Goal: Task Accomplishment & Management: Use online tool/utility

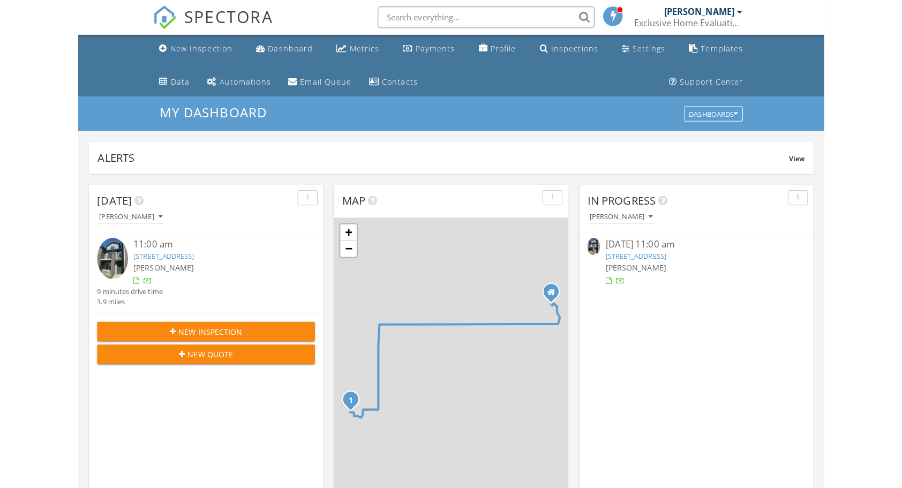
scroll to position [990, 918]
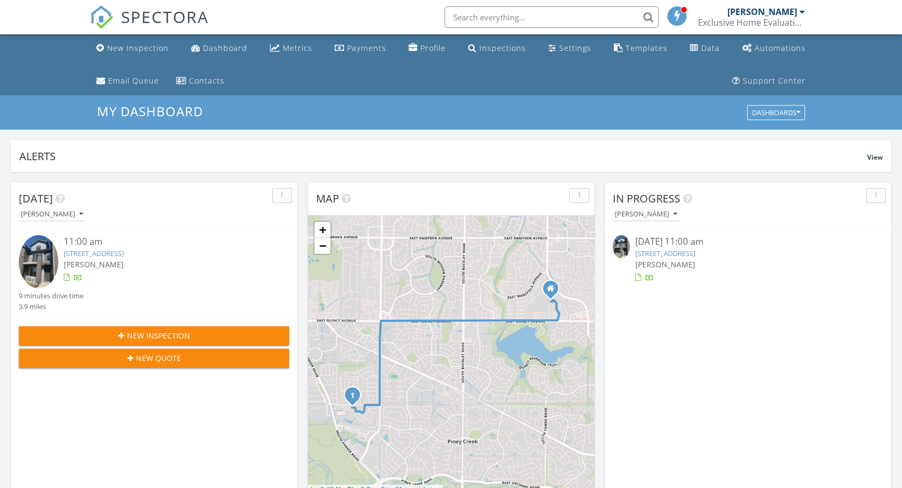
click at [695, 249] on link "14673 E Belleview Dr, Aurora, CO 80015" at bounding box center [665, 253] width 60 height 10
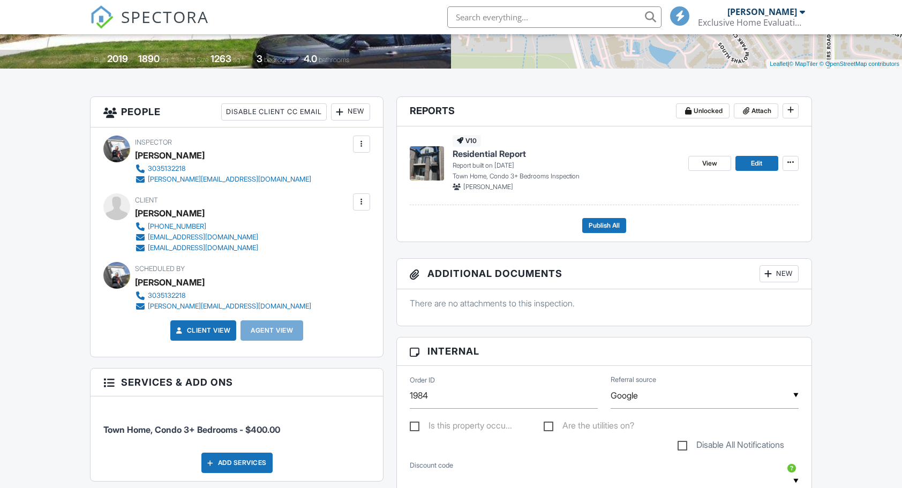
scroll to position [268, 0]
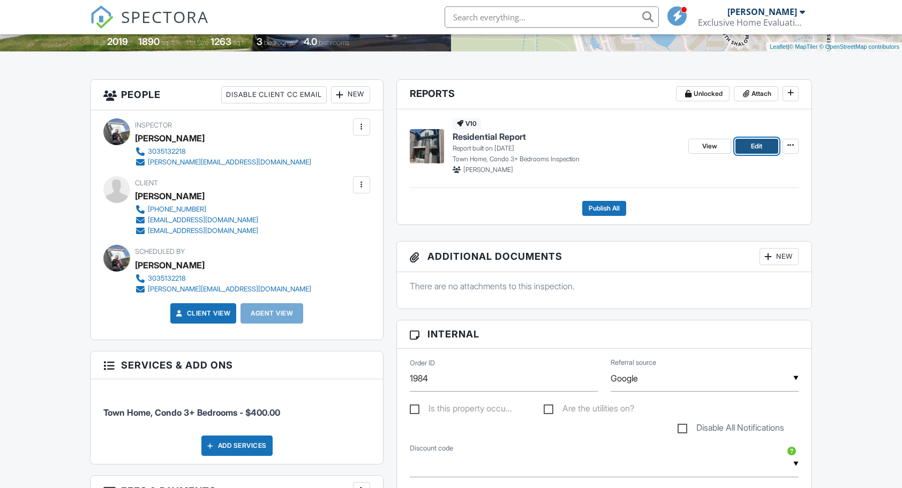
click at [754, 147] on span "Edit" at bounding box center [756, 146] width 11 height 11
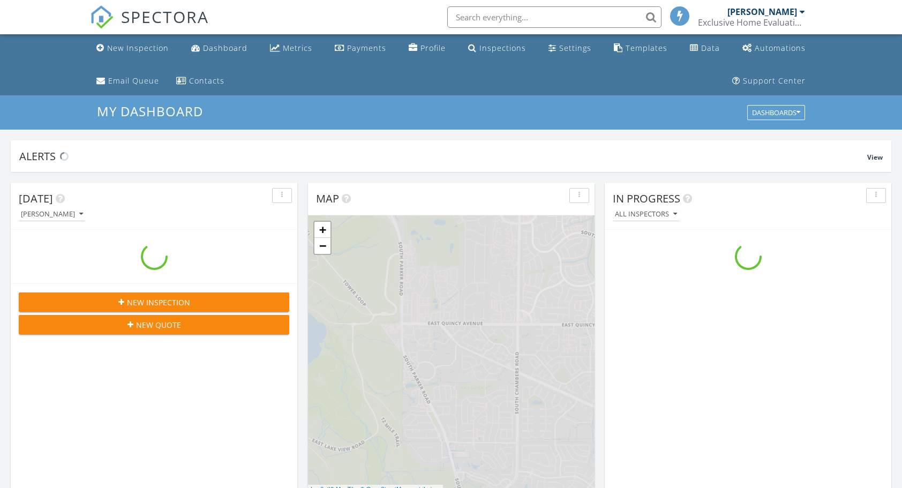
scroll to position [990, 918]
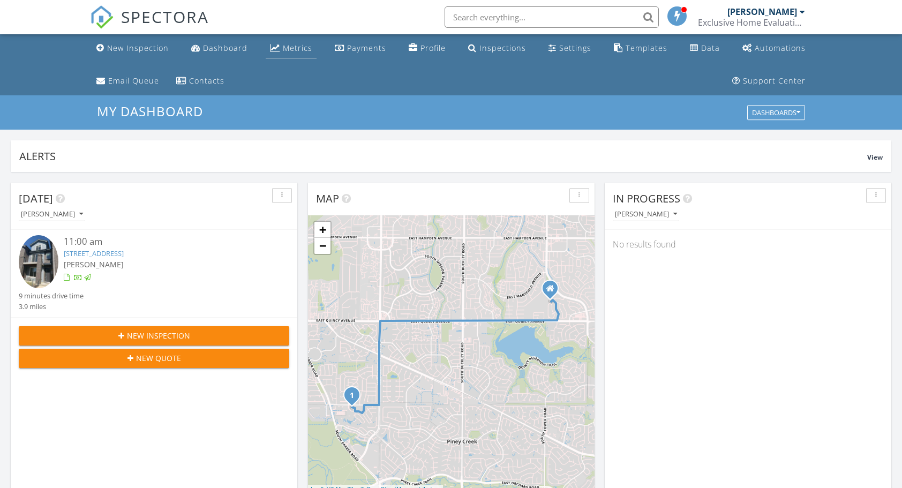
click at [298, 51] on div "Metrics" at bounding box center [297, 48] width 29 height 10
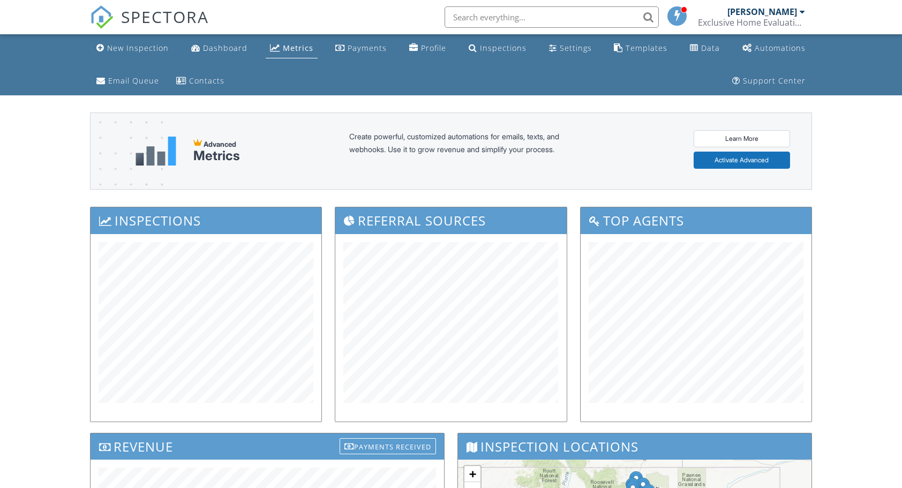
click at [217, 46] on div "Dashboard" at bounding box center [225, 48] width 44 height 10
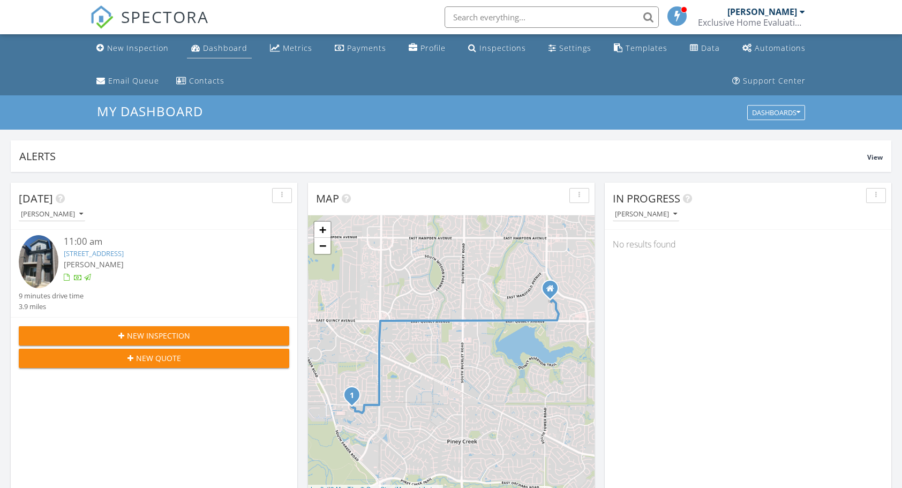
click at [232, 50] on div "Dashboard" at bounding box center [225, 48] width 44 height 10
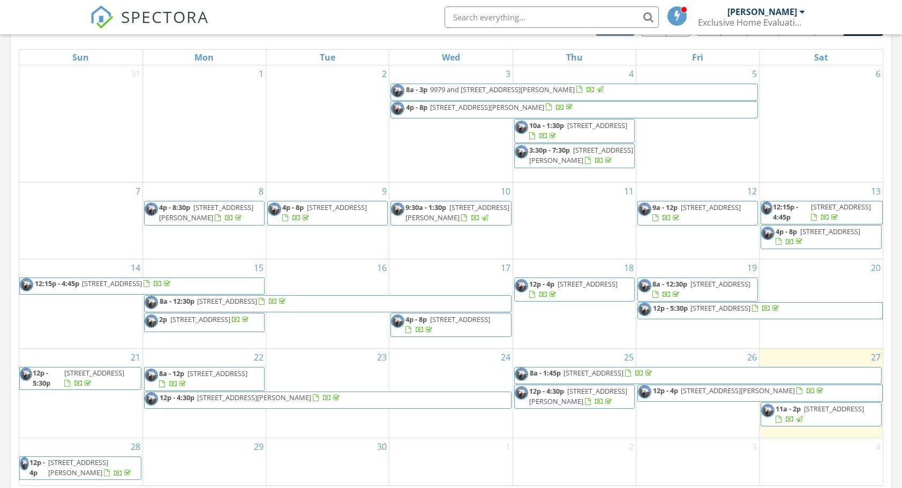
scroll to position [589, 0]
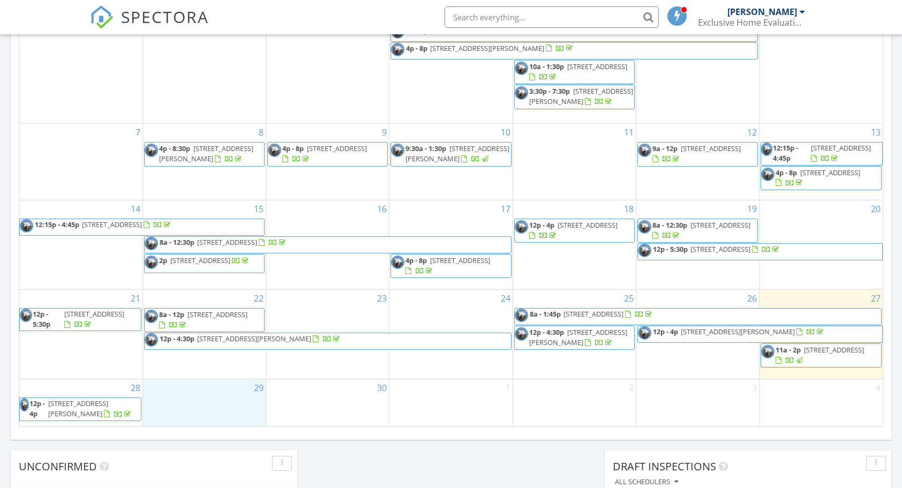
click at [219, 405] on div "29" at bounding box center [204, 403] width 123 height 48
click at [199, 372] on link "Event" at bounding box center [203, 377] width 55 height 17
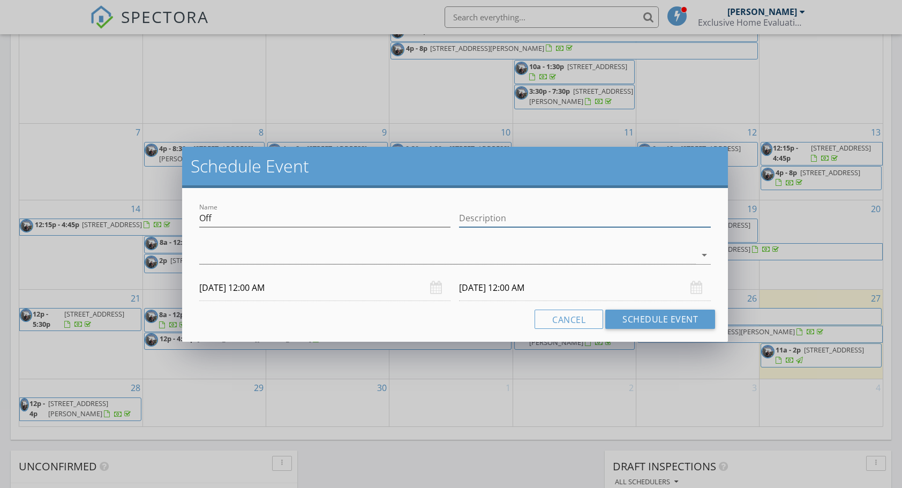
click at [540, 210] on input "Description" at bounding box center [585, 218] width 252 height 18
click at [480, 214] on input "Description" at bounding box center [585, 218] width 252 height 18
type input "Off"
click at [671, 319] on button "Schedule Event" at bounding box center [660, 318] width 110 height 19
click at [701, 246] on div "arrow_drop_down" at bounding box center [454, 255] width 511 height 18
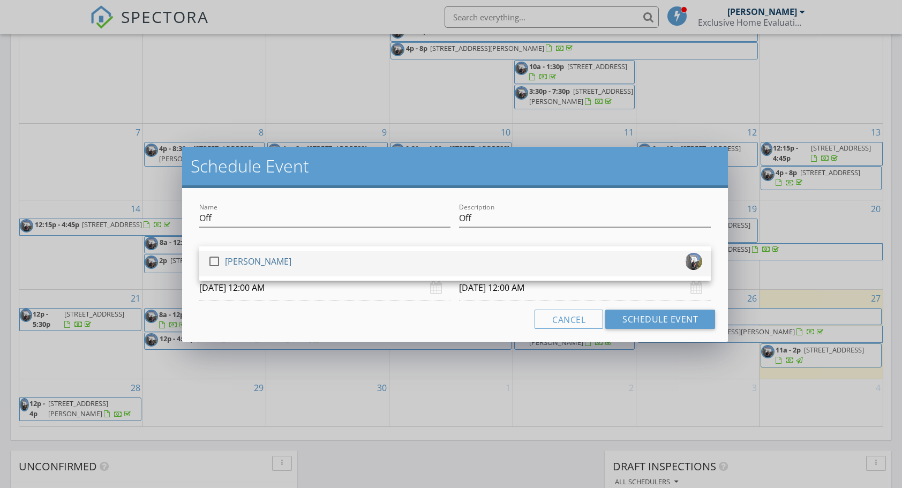
click at [610, 270] on div "check_box_outline_blank Erik Robinson" at bounding box center [455, 263] width 494 height 21
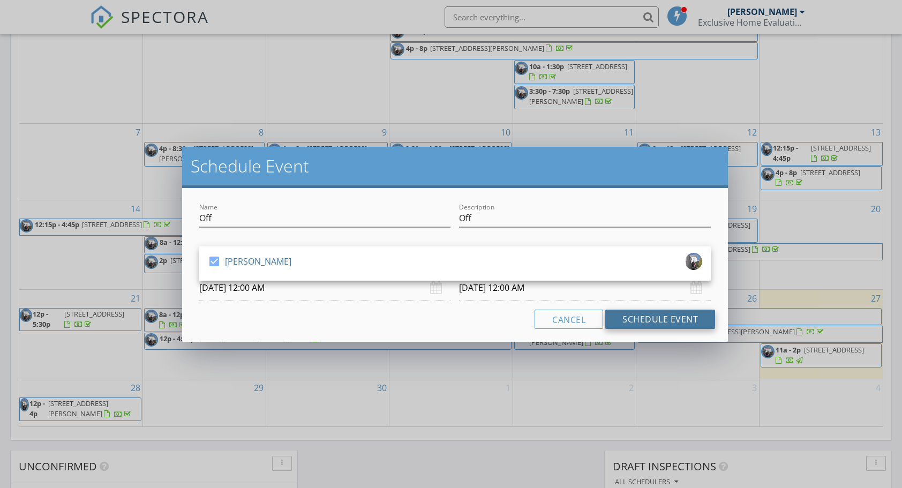
click at [637, 324] on button "Schedule Event" at bounding box center [660, 318] width 110 height 19
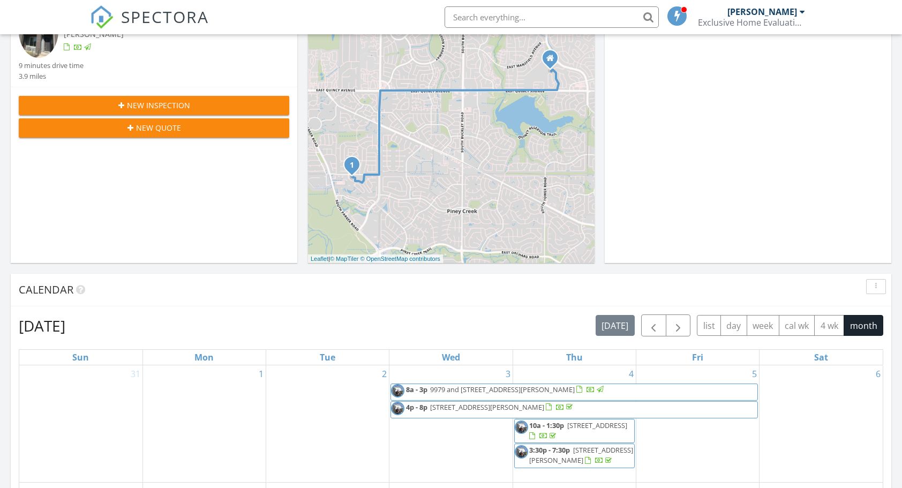
scroll to position [0, 0]
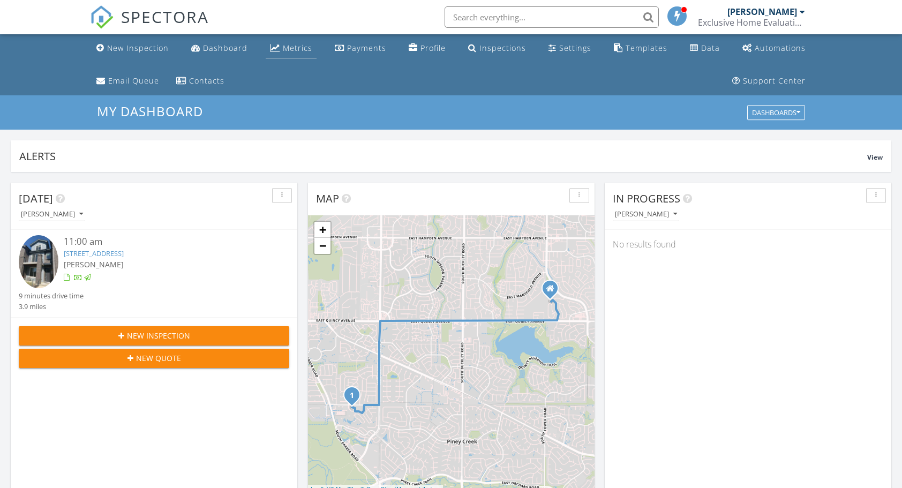
click at [298, 50] on div "Metrics" at bounding box center [297, 48] width 29 height 10
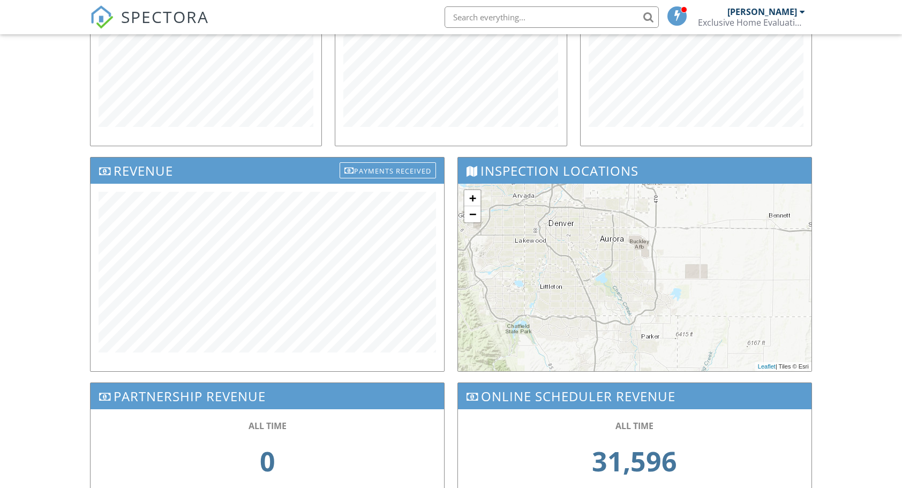
scroll to position [321, 0]
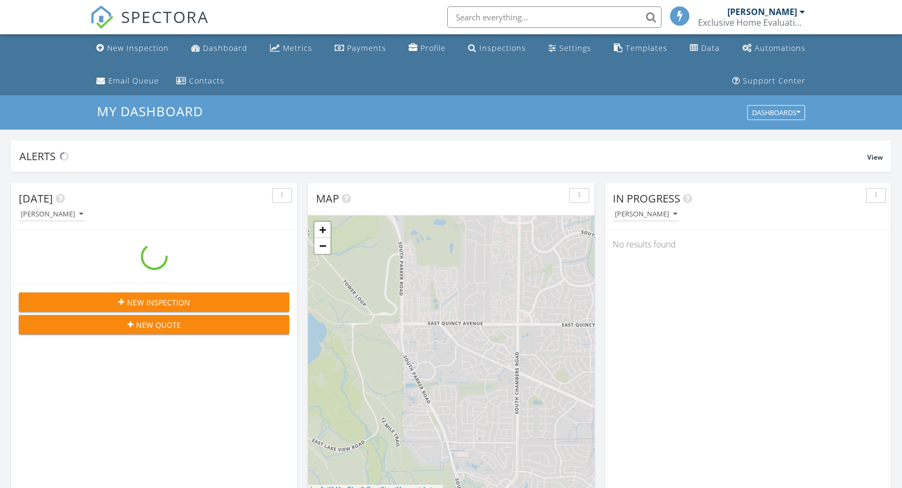
scroll to position [990, 918]
